Goal: Task Accomplishment & Management: Use online tool/utility

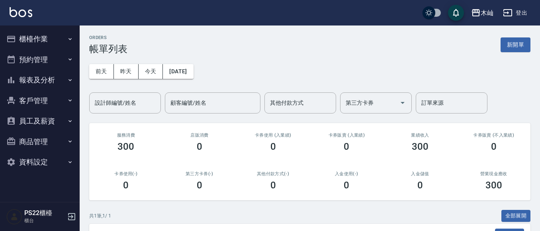
click at [45, 35] on button "櫃檯作業" at bounding box center [39, 39] width 73 height 21
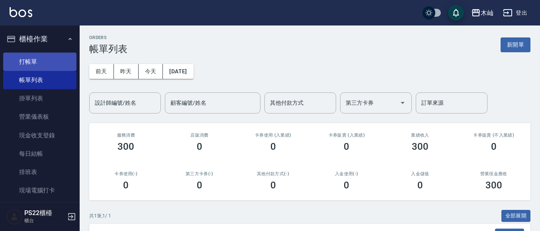
click at [43, 66] on link "打帳單" at bounding box center [39, 62] width 73 height 18
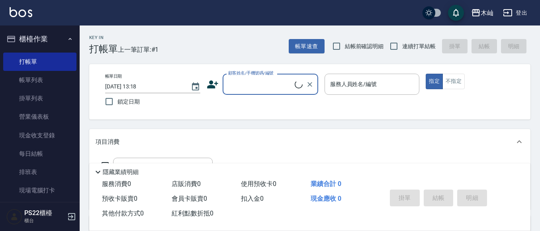
click at [227, 78] on input "顧客姓名/手機號碼/編號" at bounding box center [260, 84] width 68 height 14
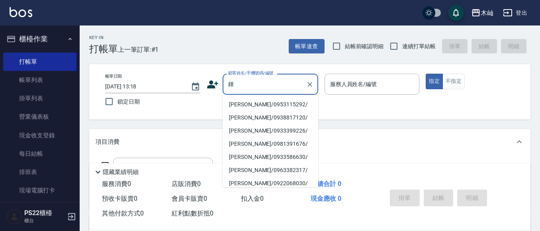
click at [260, 101] on li "[PERSON_NAME]/0953115292/" at bounding box center [269, 104] width 95 height 13
type input "[PERSON_NAME]/0953115292/"
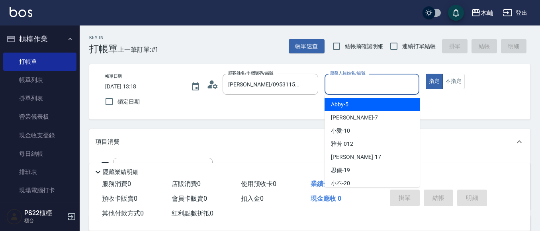
click at [337, 90] on input "服務人員姓名/編號" at bounding box center [372, 84] width 88 height 14
click at [336, 103] on span "Abby -5" at bounding box center [340, 104] width 18 height 8
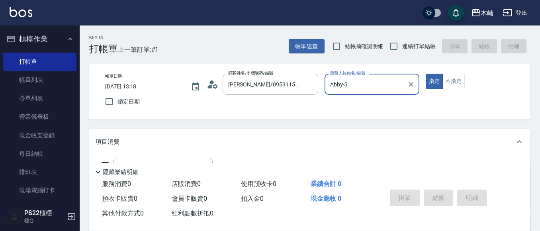
type input "Abby-5"
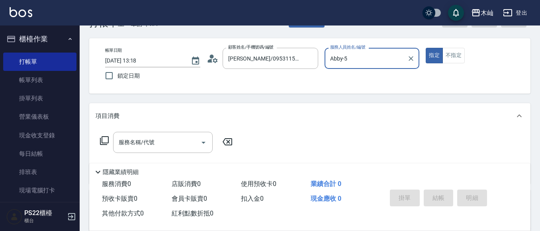
scroll to position [40, 0]
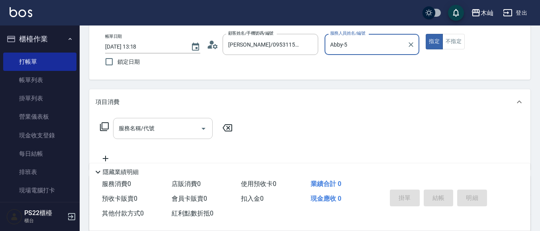
click at [177, 133] on input "服務名稱/代號" at bounding box center [157, 128] width 80 height 14
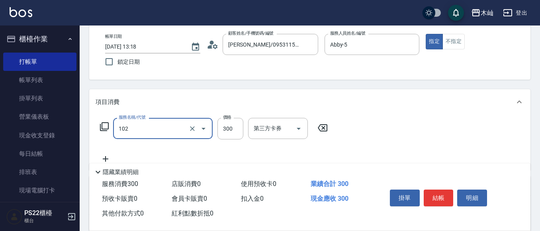
type input "精油洗髮(102)"
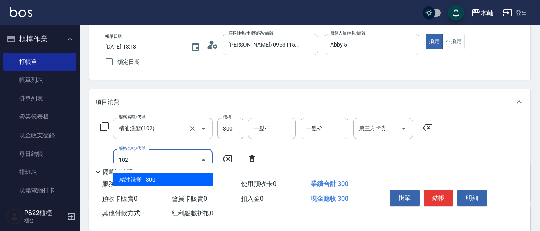
type input "精油洗髮(102)"
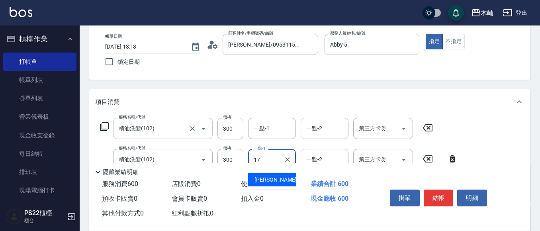
type input "[PERSON_NAME]-17"
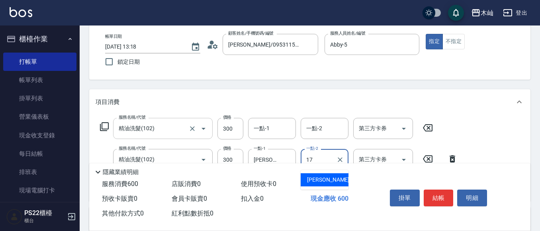
type input "[PERSON_NAME]-17"
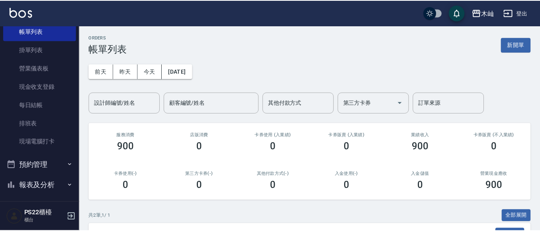
scroll to position [134, 0]
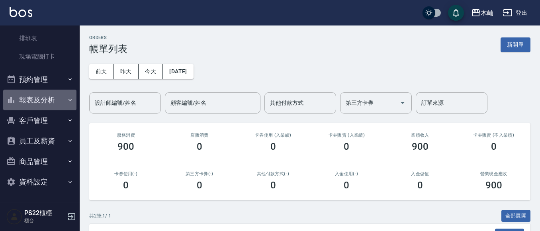
click at [44, 95] on button "報表及分析" at bounding box center [39, 100] width 73 height 21
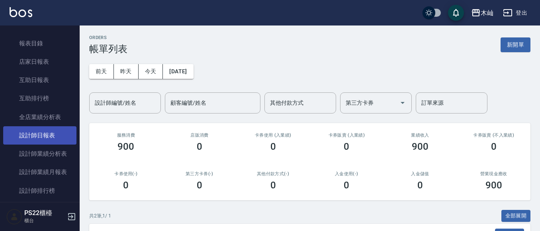
scroll to position [213, 0]
click at [43, 136] on link "設計師日報表" at bounding box center [39, 135] width 73 height 18
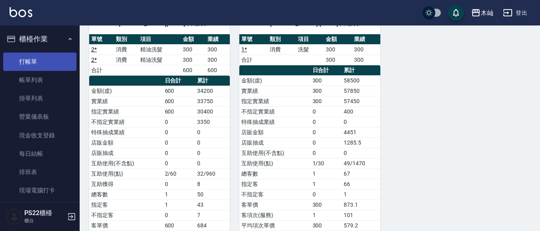
click at [44, 57] on link "打帳單" at bounding box center [39, 62] width 73 height 18
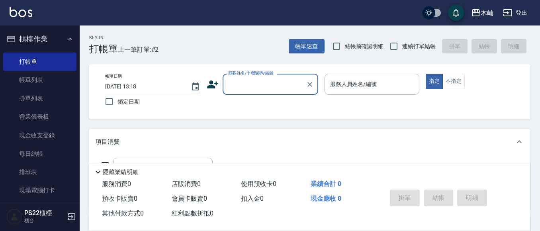
click at [169, 55] on div "Key In 打帳單 上一筆訂單:#2 帳單速查 結帳前確認明細 連續打單結帳 掛單 結帳 明細 帳單日期 [DATE] 13:18 鎖定日期 顧客姓名/手機…" at bounding box center [310, 206] width 460 height 362
